Goal: Task Accomplishment & Management: Manage account settings

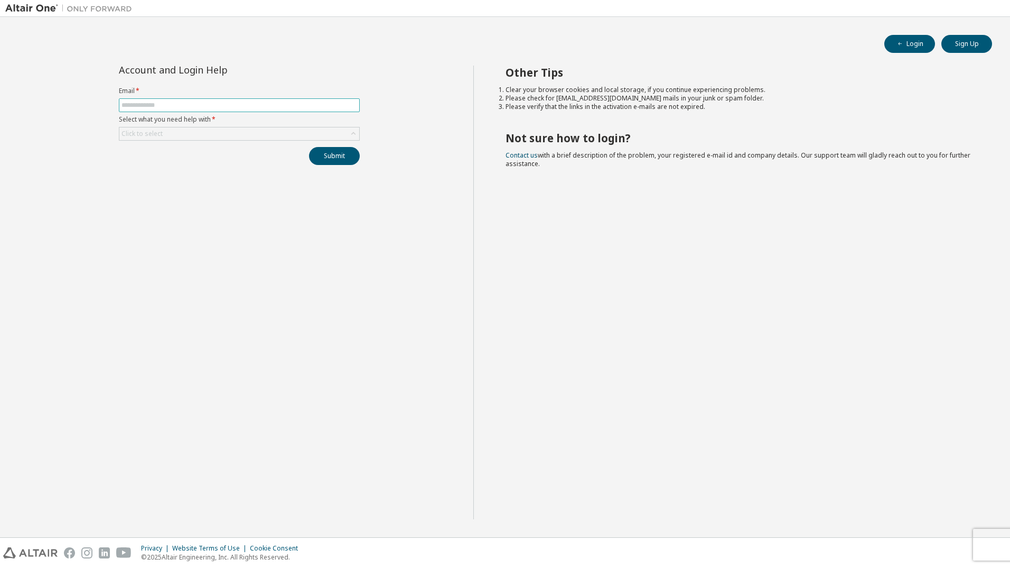
click at [236, 106] on input "text" at bounding box center [240, 105] width 236 height 8
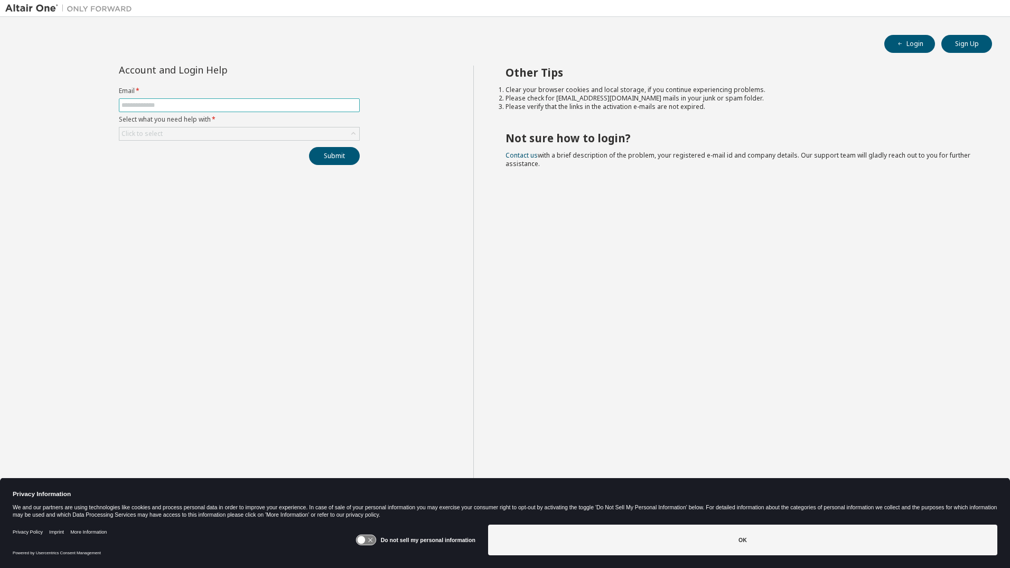
type input "**********"
click at [215, 136] on div "Click to select" at bounding box center [239, 133] width 240 height 13
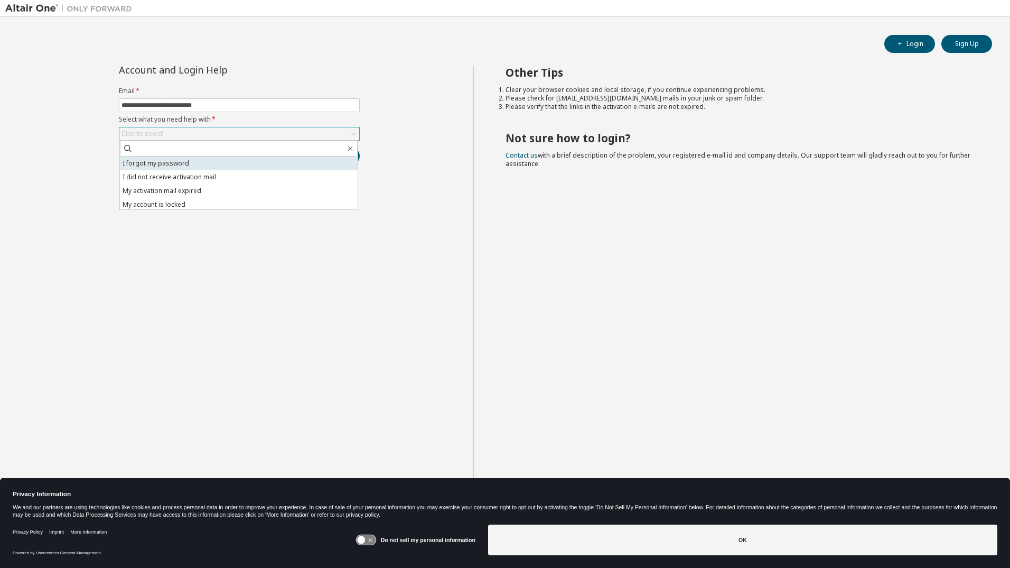
click at [192, 165] on li "I forgot my password" at bounding box center [239, 163] width 238 height 14
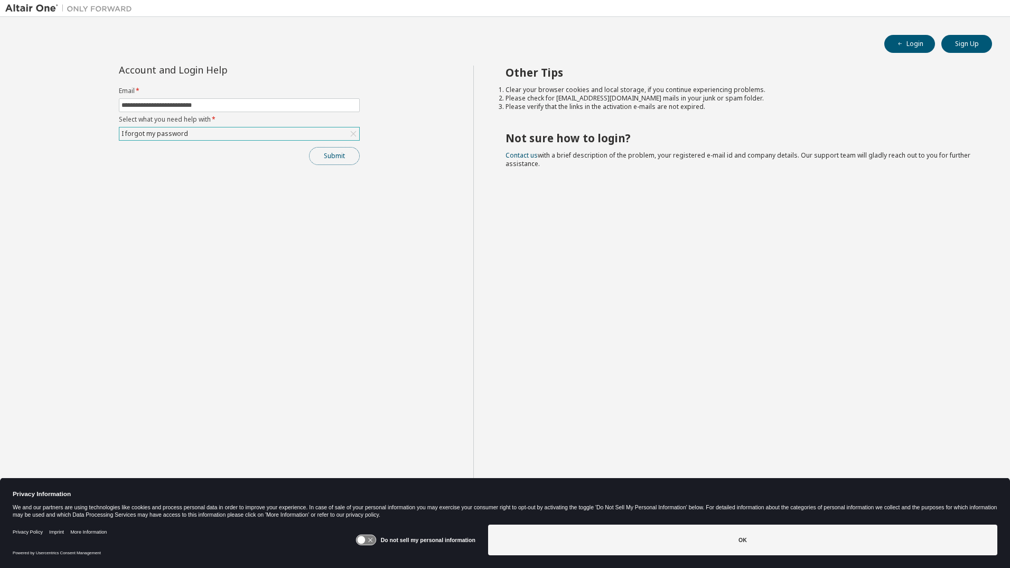
click at [349, 161] on button "Submit" at bounding box center [334, 156] width 51 height 18
click at [725, 564] on div "Privacy Policy Imprint More Information Powered by Usercentrics Consent Managem…" at bounding box center [505, 544] width 1010 height 48
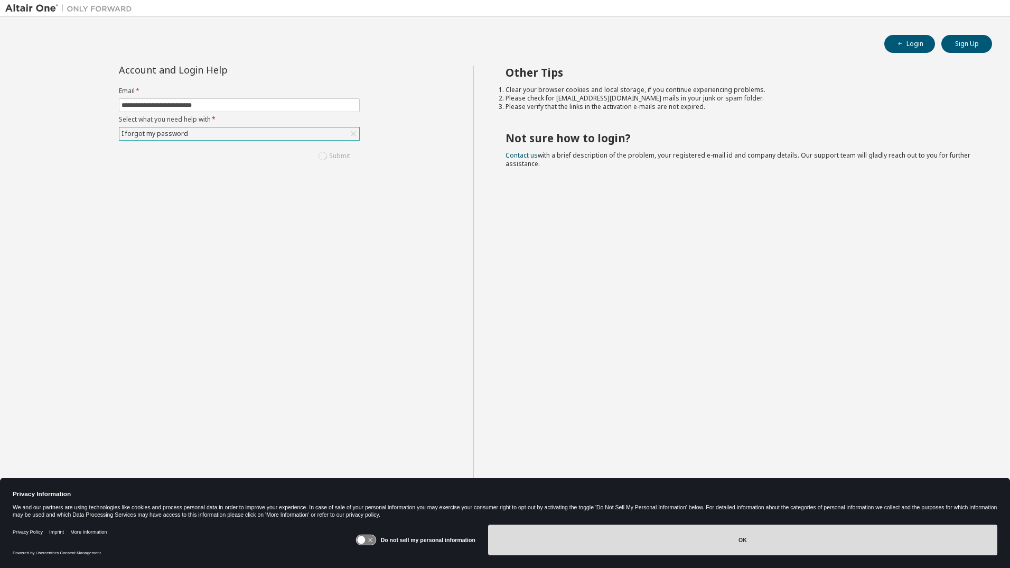
click at [720, 540] on button "OK" at bounding box center [742, 539] width 509 height 31
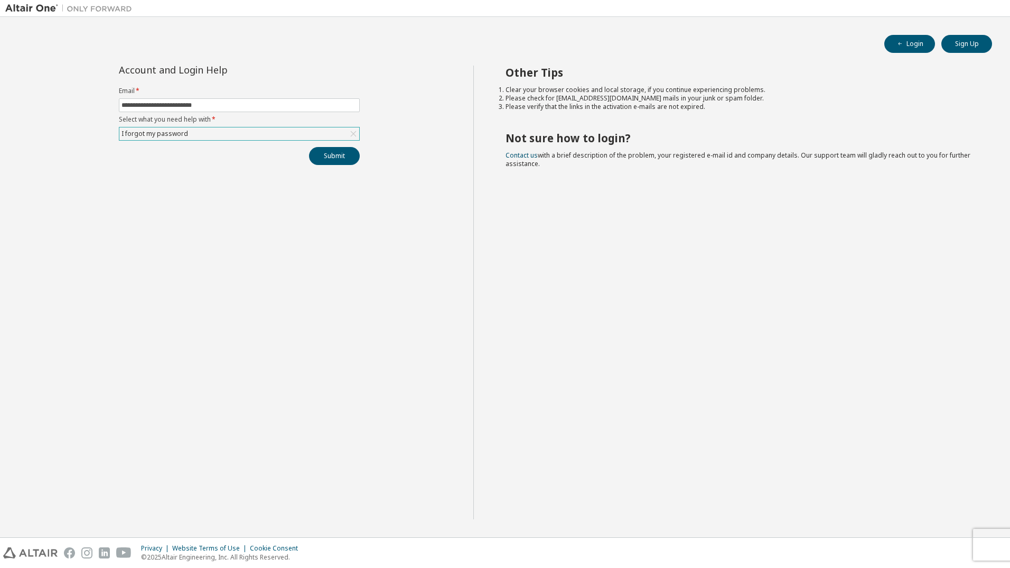
click at [642, 270] on div "Other Tips Clear your browser cookies and local storage, if you continue experi…" at bounding box center [739, 292] width 532 height 453
drag, startPoint x: 668, startPoint y: 355, endPoint x: 1008, endPoint y: 219, distance: 365.6
click at [668, 355] on div "Other Tips Clear your browser cookies and local storage, if you continue experi…" at bounding box center [739, 292] width 532 height 453
click at [556, 259] on div "Other Tips Clear your browser cookies and local storage, if you continue experi…" at bounding box center [739, 292] width 532 height 453
